Goal: Information Seeking & Learning: Find specific page/section

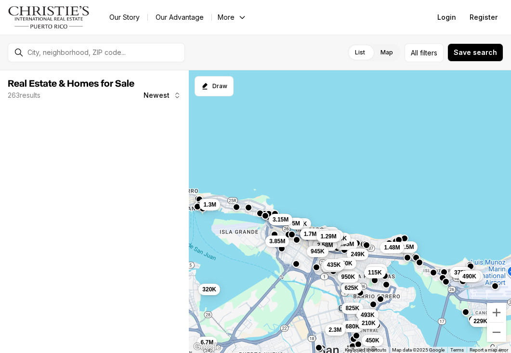
click at [121, 53] on input "text" at bounding box center [103, 53] width 153 height 8
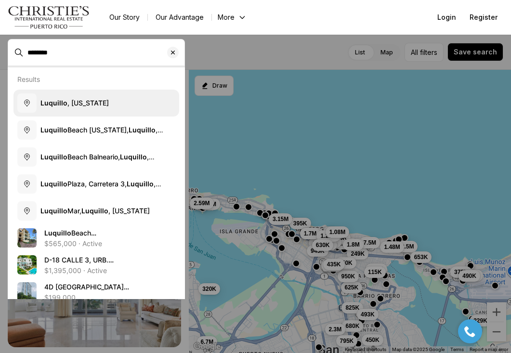
type input "********"
click at [92, 100] on span "Luquillo , Puerto Rico" at bounding box center [74, 102] width 68 height 8
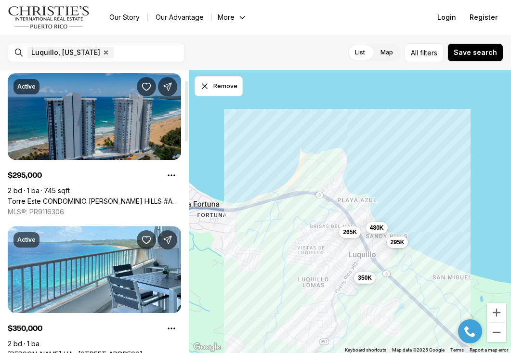
scroll to position [26, 0]
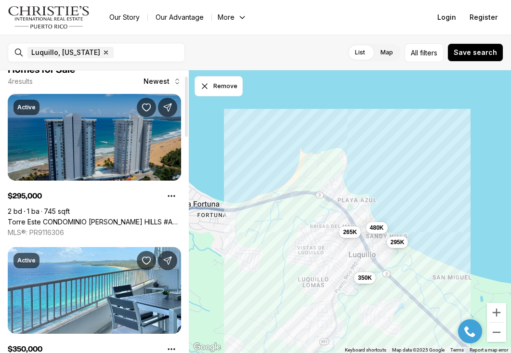
click at [107, 218] on link "Torre Este CONDOMINIO SANDY HILLS #Apt 1E, LUQUILLO PR, 00773" at bounding box center [94, 222] width 173 height 9
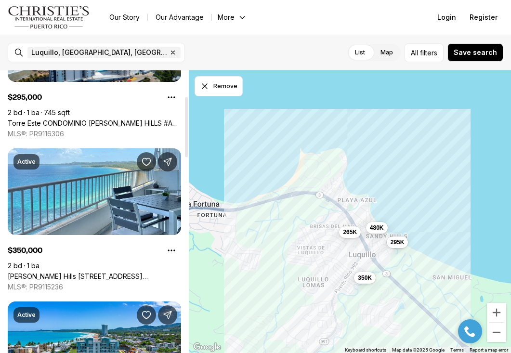
scroll to position [125, 0]
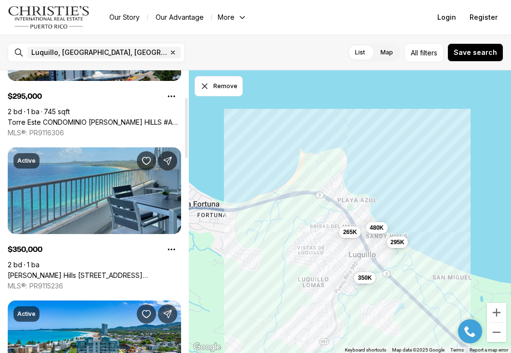
click at [96, 271] on link "[PERSON_NAME] Hills [STREET_ADDRESS][PERSON_NAME][PERSON_NAME]" at bounding box center [94, 275] width 173 height 9
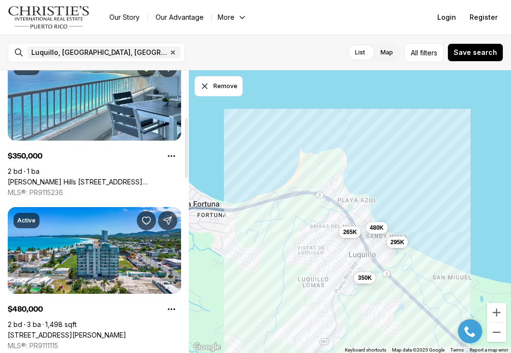
scroll to position [245, 0]
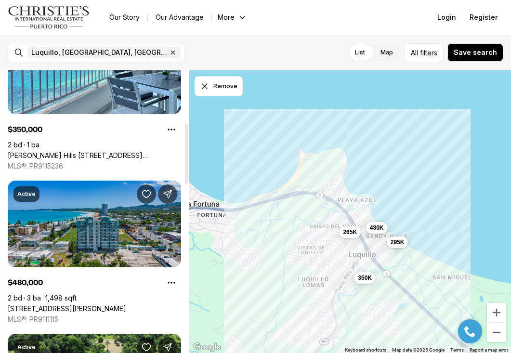
click at [84, 304] on link "43 FERNANDO GARCIA, DOLPHIN TOWER ST #PH 9, LUQUILLO PR, 00773" at bounding box center [67, 308] width 118 height 9
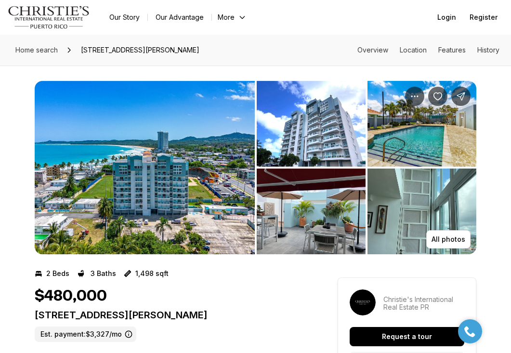
click at [339, 55] on div "Home search 43 FERNANDO GARCIA, DOLPHIN TOWER ST #PH 9, LUQUILLO PR, 00773 Over…" at bounding box center [255, 50] width 511 height 31
click at [325, 50] on div "Home search 43 FERNANDO GARCIA, DOLPHIN TOWER ST #PH 9, LUQUILLO PR, 00773 Over…" at bounding box center [255, 50] width 511 height 31
click at [203, 50] on span "[STREET_ADDRESS][PERSON_NAME]" at bounding box center [140, 49] width 126 height 15
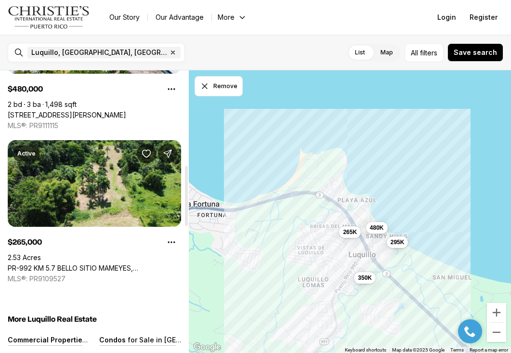
scroll to position [453, 0]
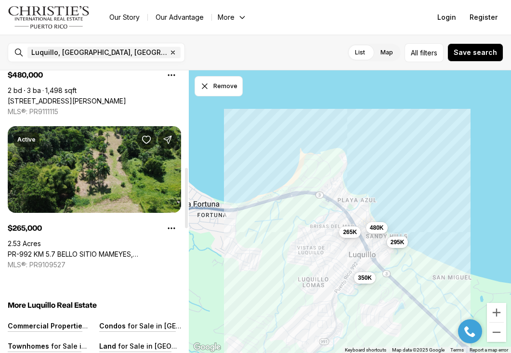
click at [107, 250] on link "PR-992 KM 5.7 BELLO SITIO MAMEYES, [STREET_ADDRESS]" at bounding box center [94, 254] width 173 height 9
